Goal: Transaction & Acquisition: Purchase product/service

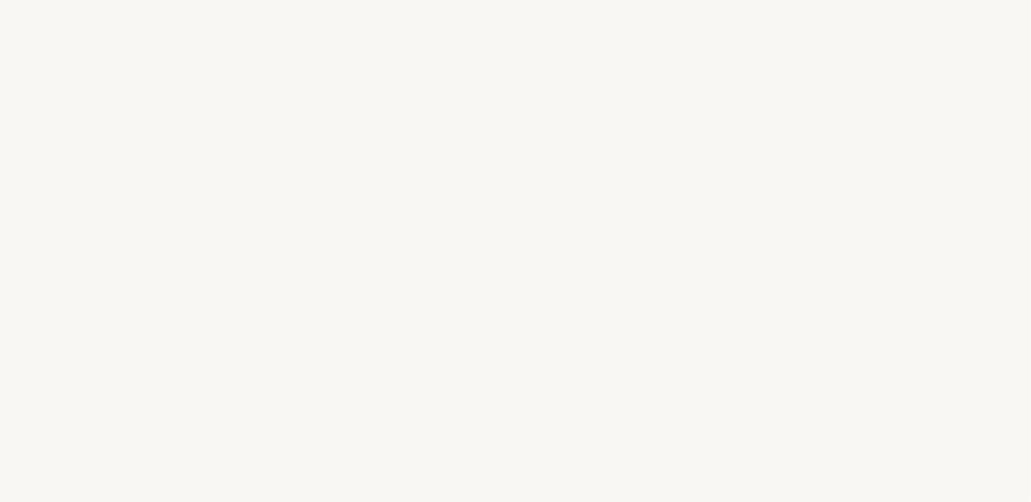
select select "DE"
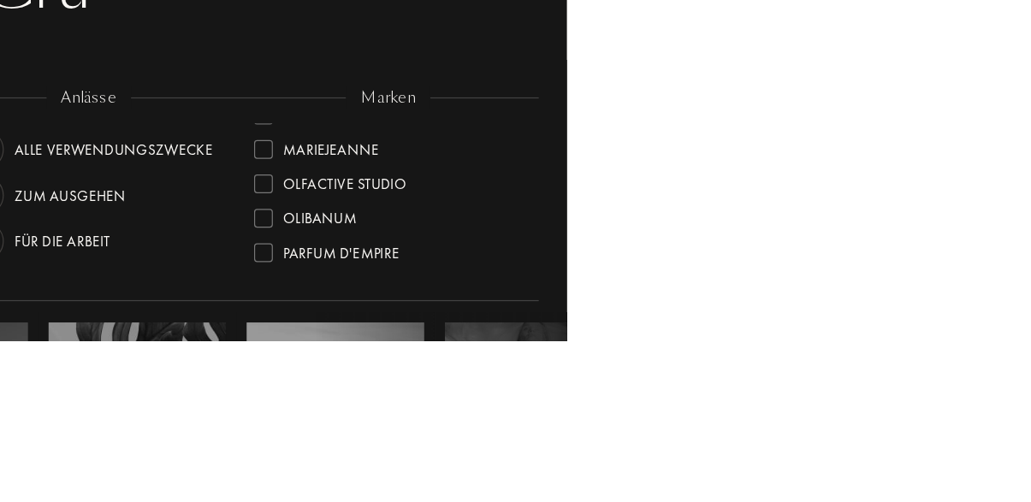
scroll to position [446, 0]
click at [780, 400] on div at bounding box center [781, 401] width 15 height 15
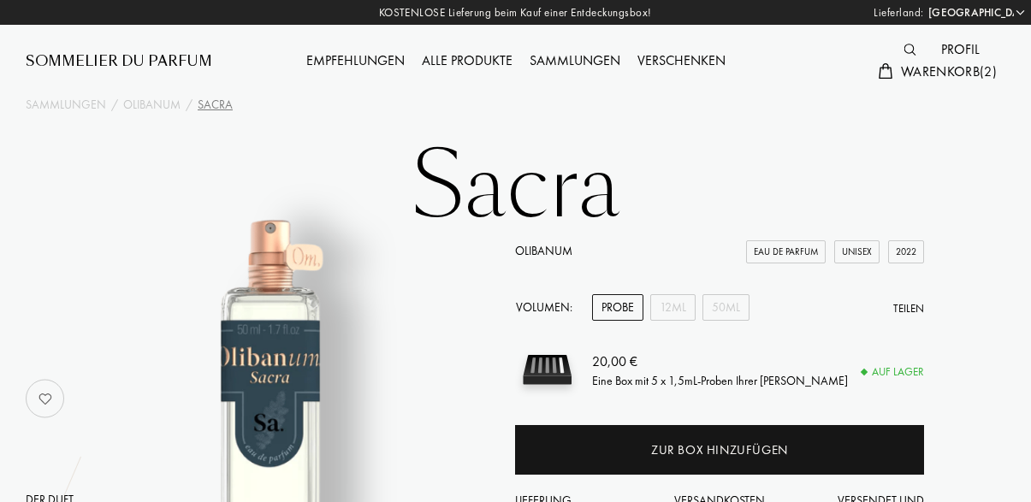
select select "DE"
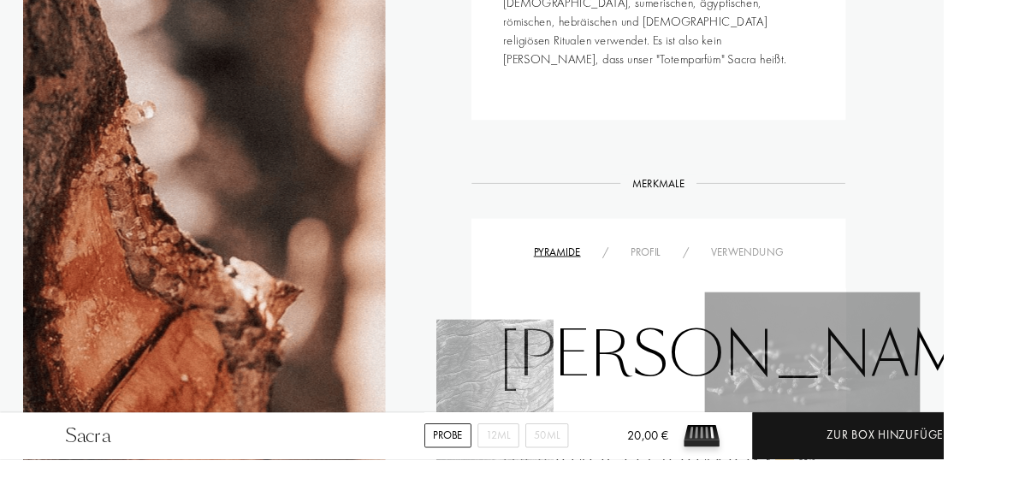
scroll to position [1050, 0]
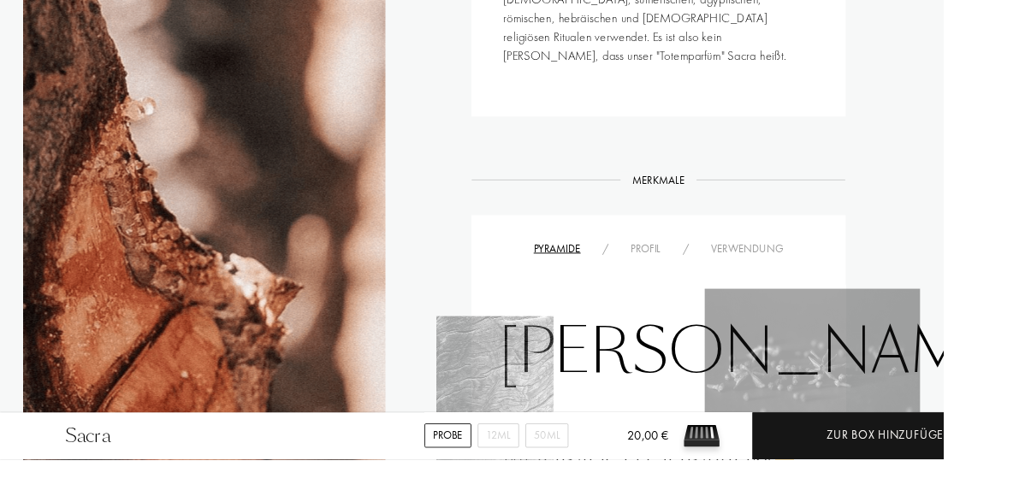
click at [708, 263] on div "Profil" at bounding box center [706, 272] width 56 height 18
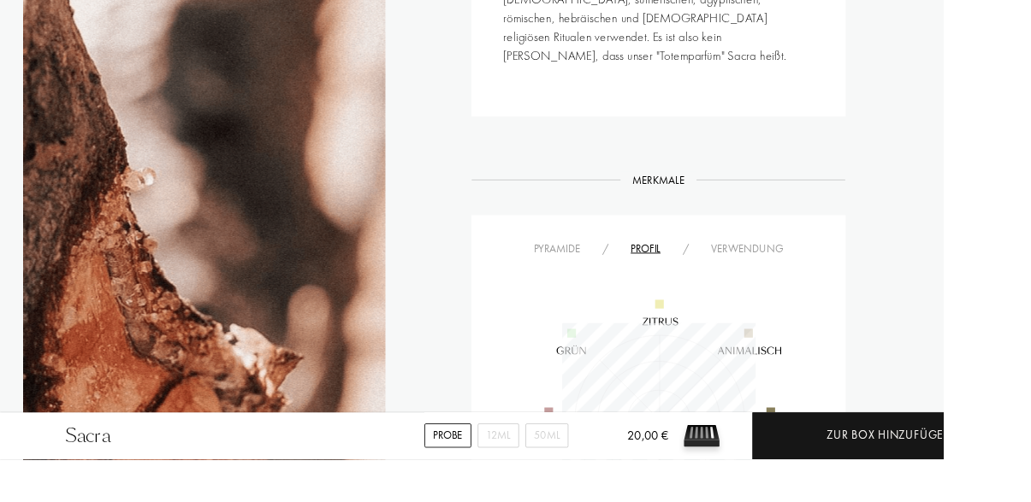
scroll to position [211, 211]
click at [821, 263] on div "Verwendung" at bounding box center [817, 272] width 104 height 18
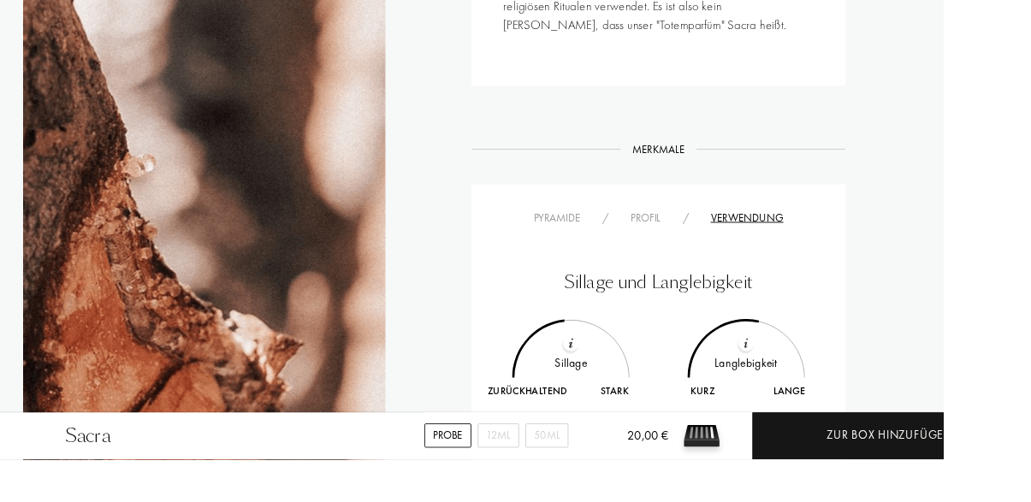
click at [602, 229] on div "Pyramide" at bounding box center [609, 238] width 75 height 18
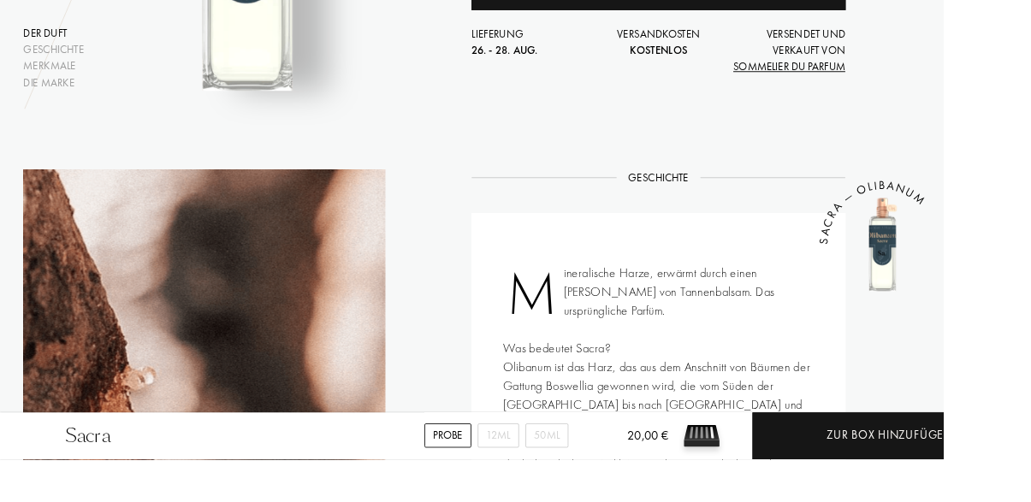
scroll to position [0, 0]
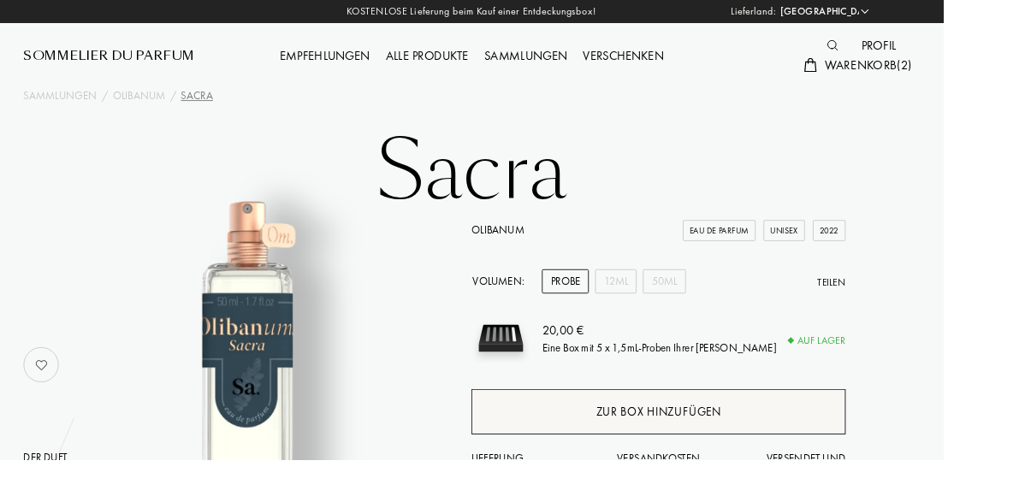
click at [716, 459] on div "Zur Box hinzufügen" at bounding box center [719, 451] width 137 height 20
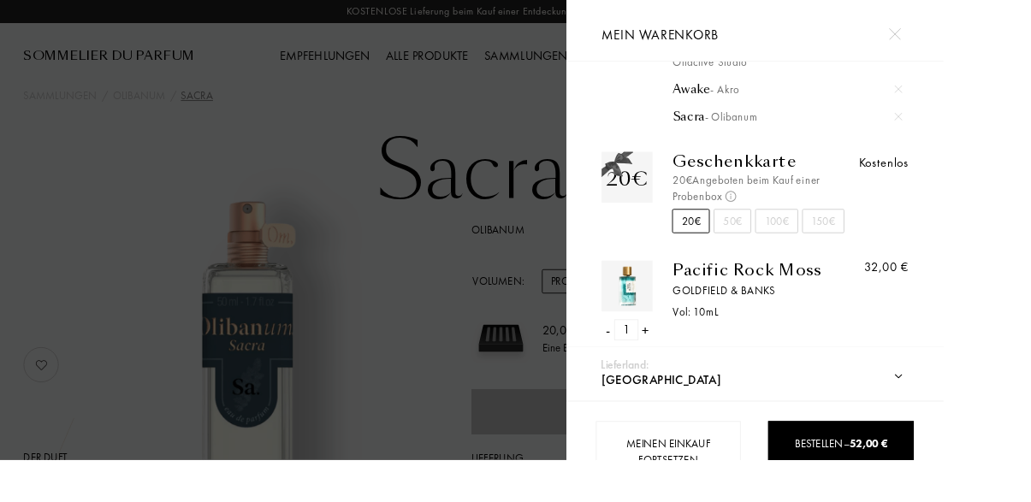
scroll to position [204, 0]
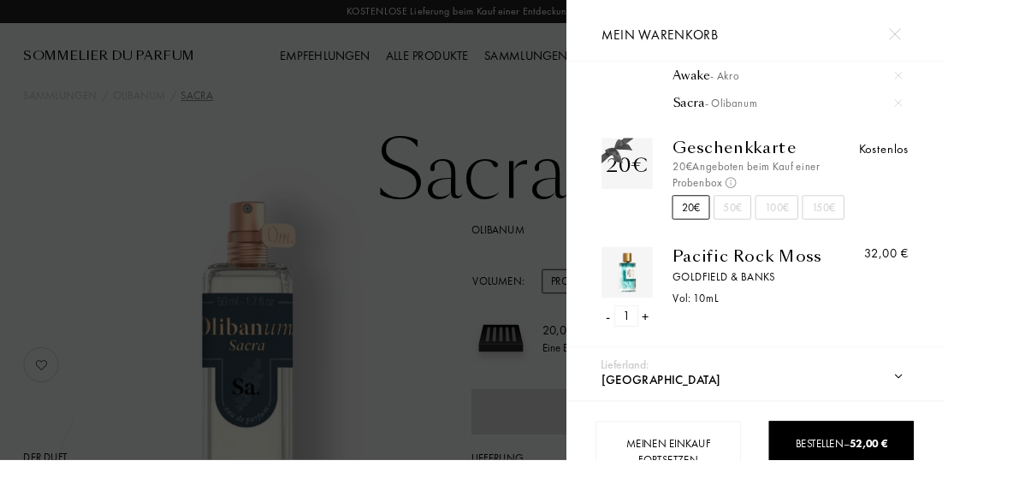
click at [667, 334] on div "-" at bounding box center [663, 345] width 5 height 23
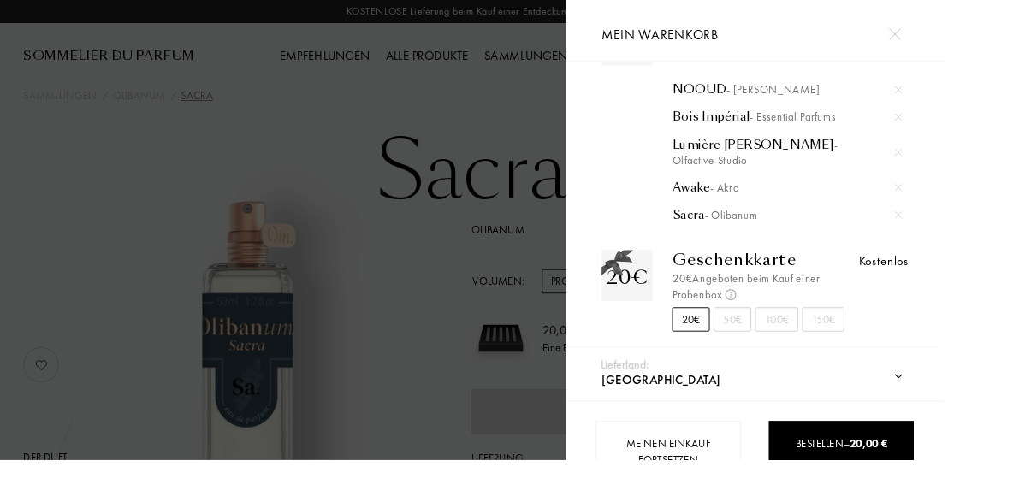
scroll to position [0, 0]
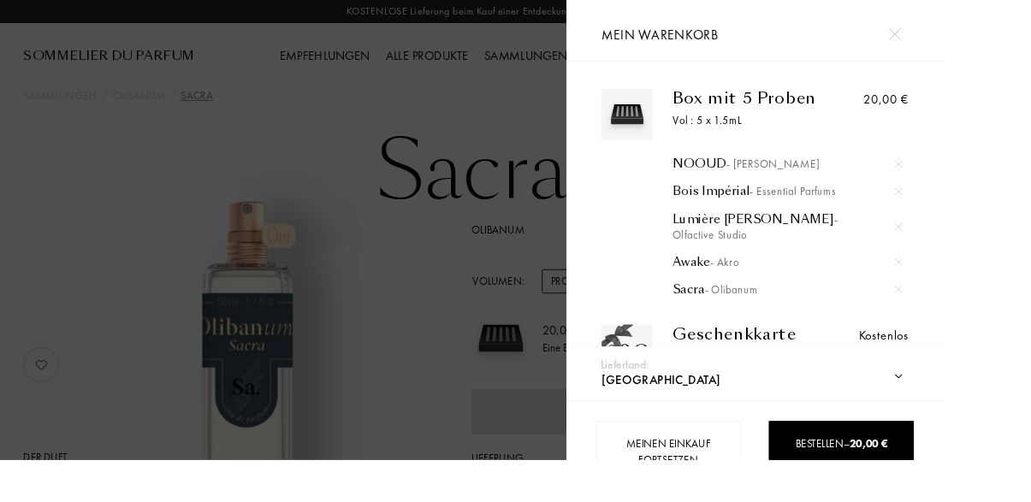
click at [582, 132] on div at bounding box center [309, 274] width 619 height 549
